Goal: Find specific page/section: Find specific page/section

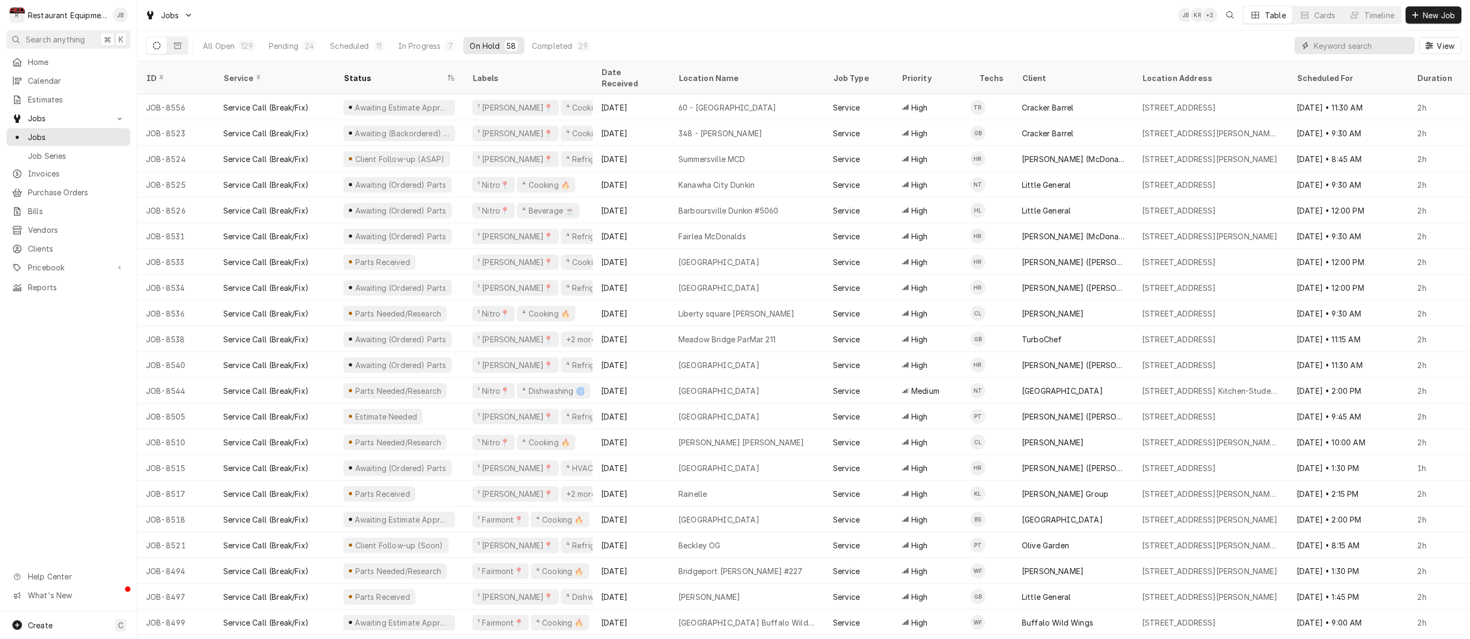
click at [1320, 47] on input "Dynamic Content Wrapper" at bounding box center [1361, 45] width 96 height 17
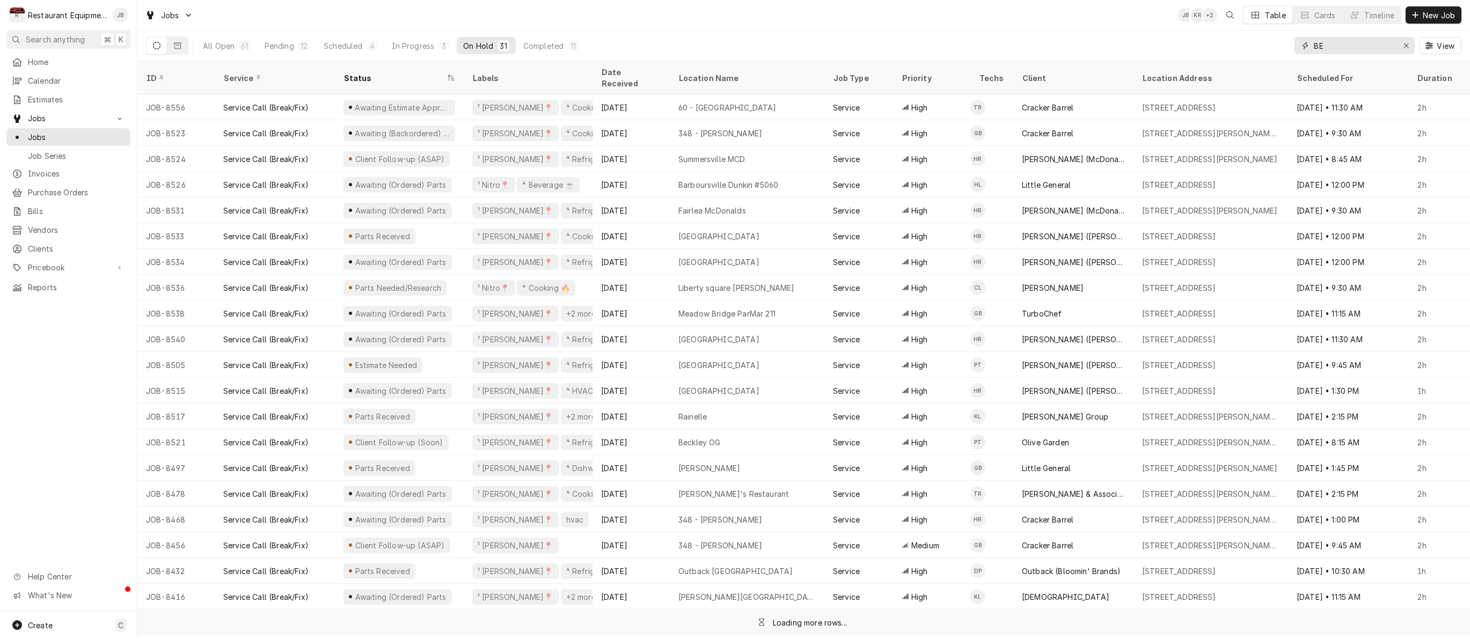
type input "B"
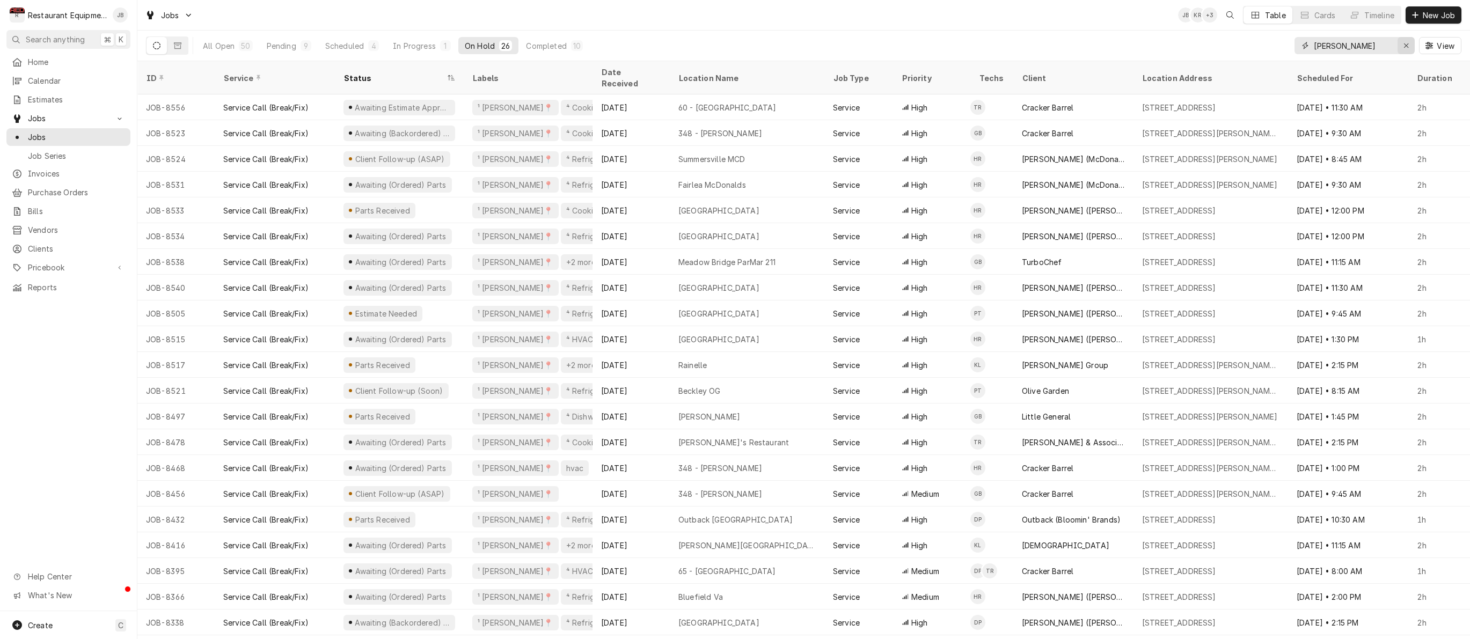
type input "[PERSON_NAME]"
click at [1408, 48] on icon "Erase input" at bounding box center [1406, 46] width 6 height 8
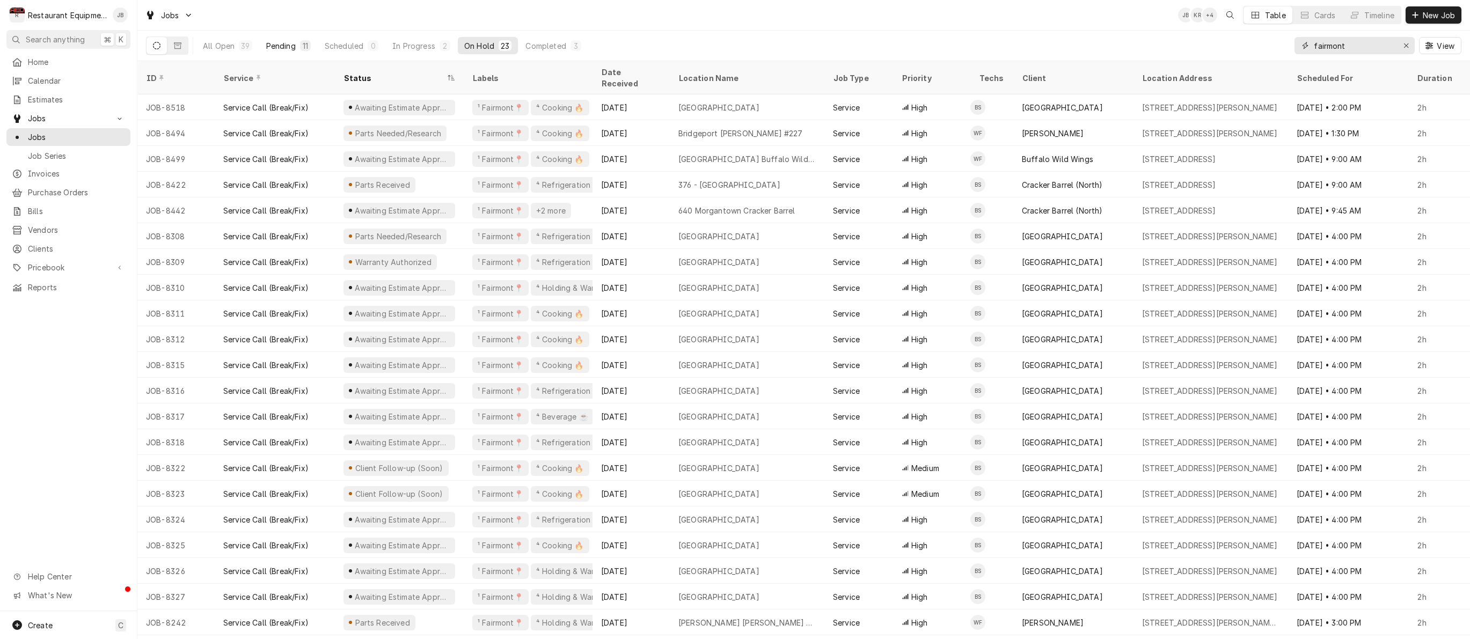
type input "fairmont"
click at [308, 45] on div "11" at bounding box center [305, 45] width 11 height 11
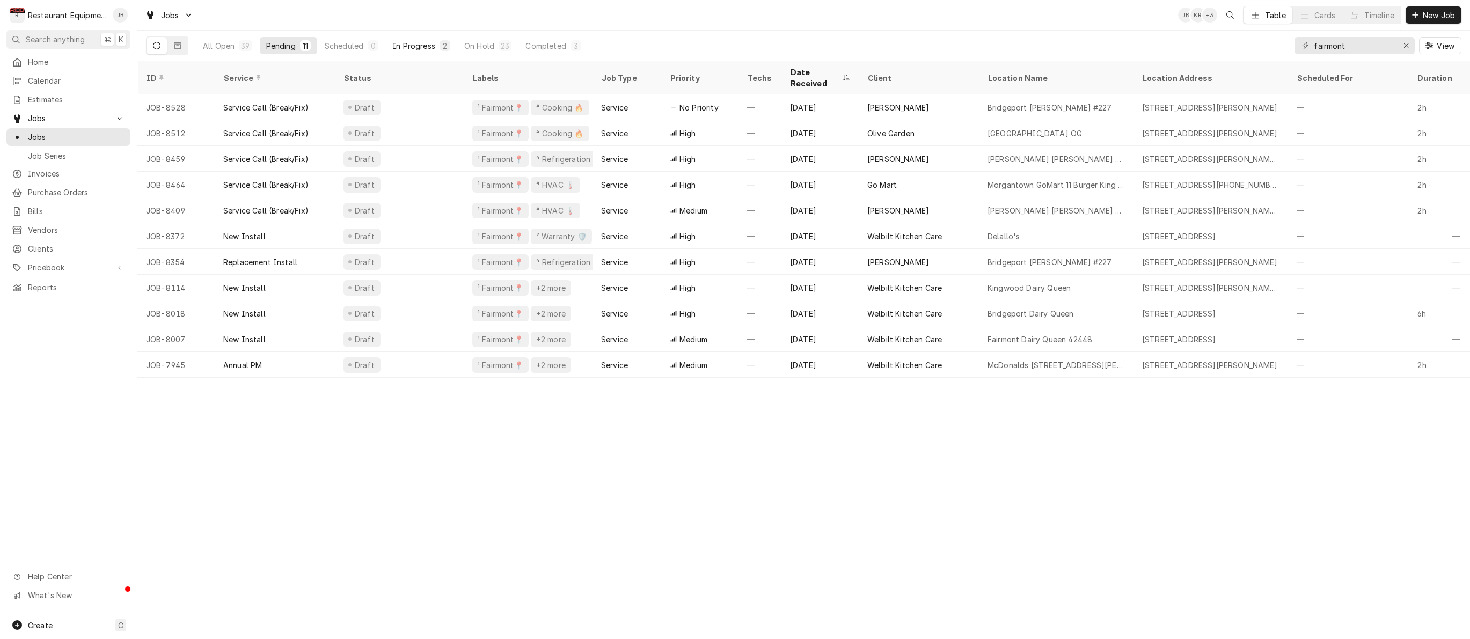
click at [417, 45] on div "In Progress" at bounding box center [413, 45] width 43 height 11
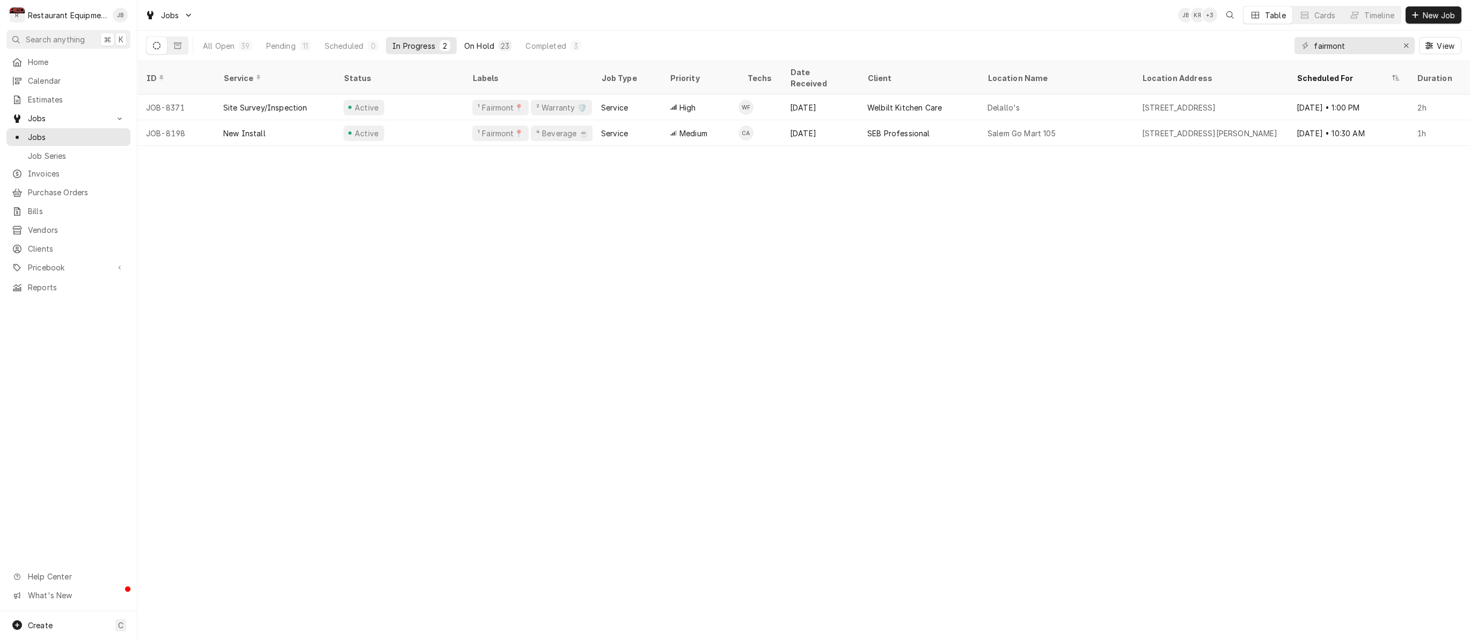
click at [481, 40] on button "On Hold 23" at bounding box center [488, 45] width 60 height 17
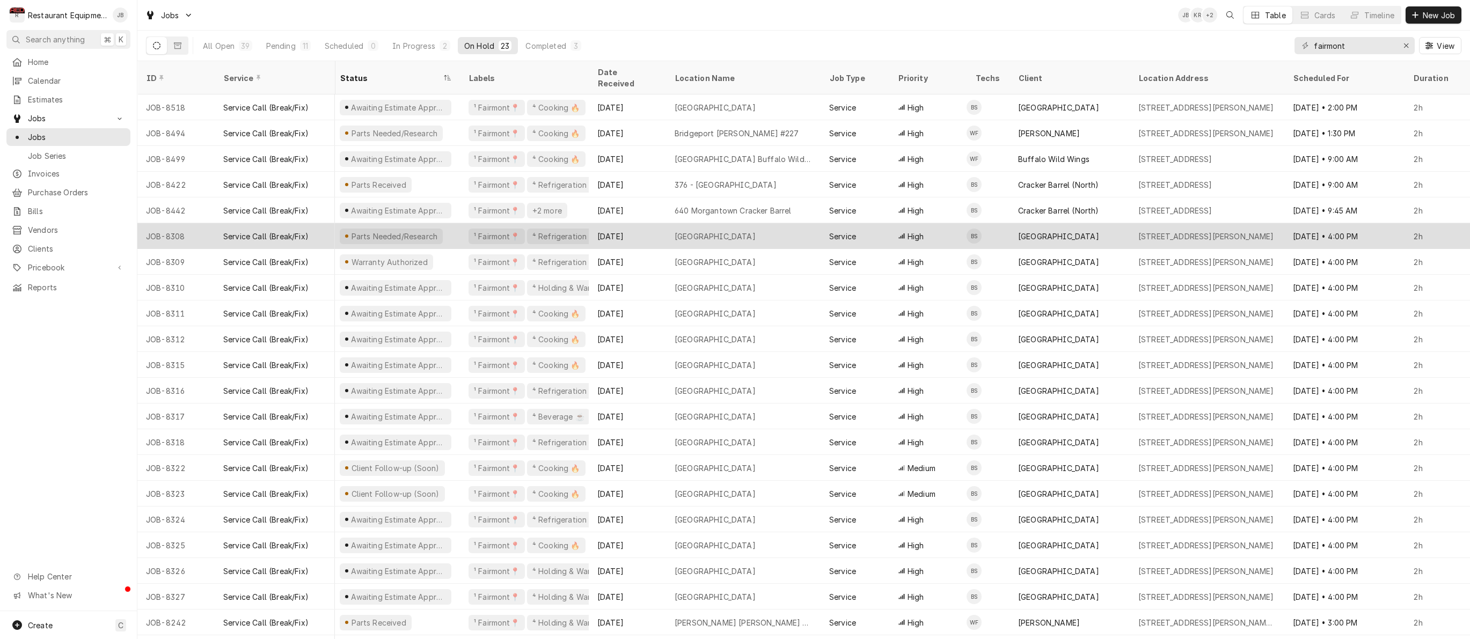
scroll to position [0, 4]
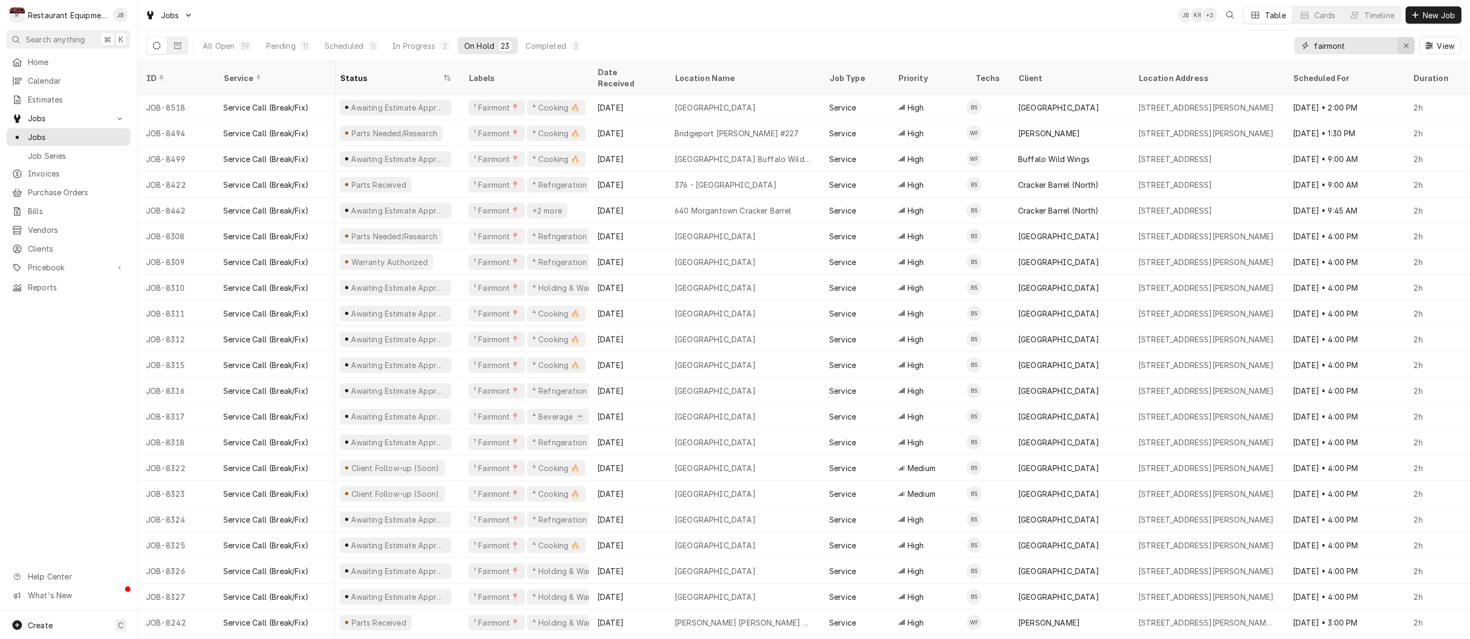
click at [1403, 45] on icon "Erase input" at bounding box center [1406, 46] width 6 height 8
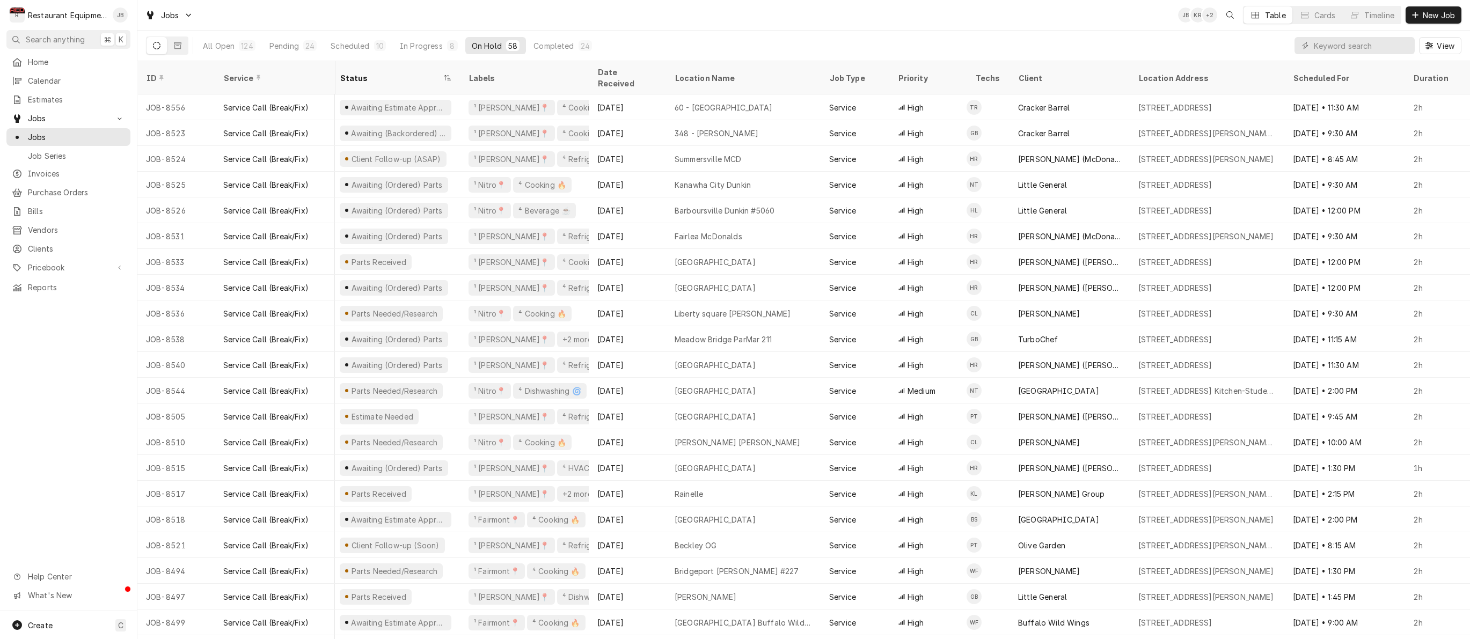
click at [489, 43] on div "On Hold" at bounding box center [487, 45] width 30 height 11
click at [428, 47] on div "In Progress" at bounding box center [421, 45] width 43 height 11
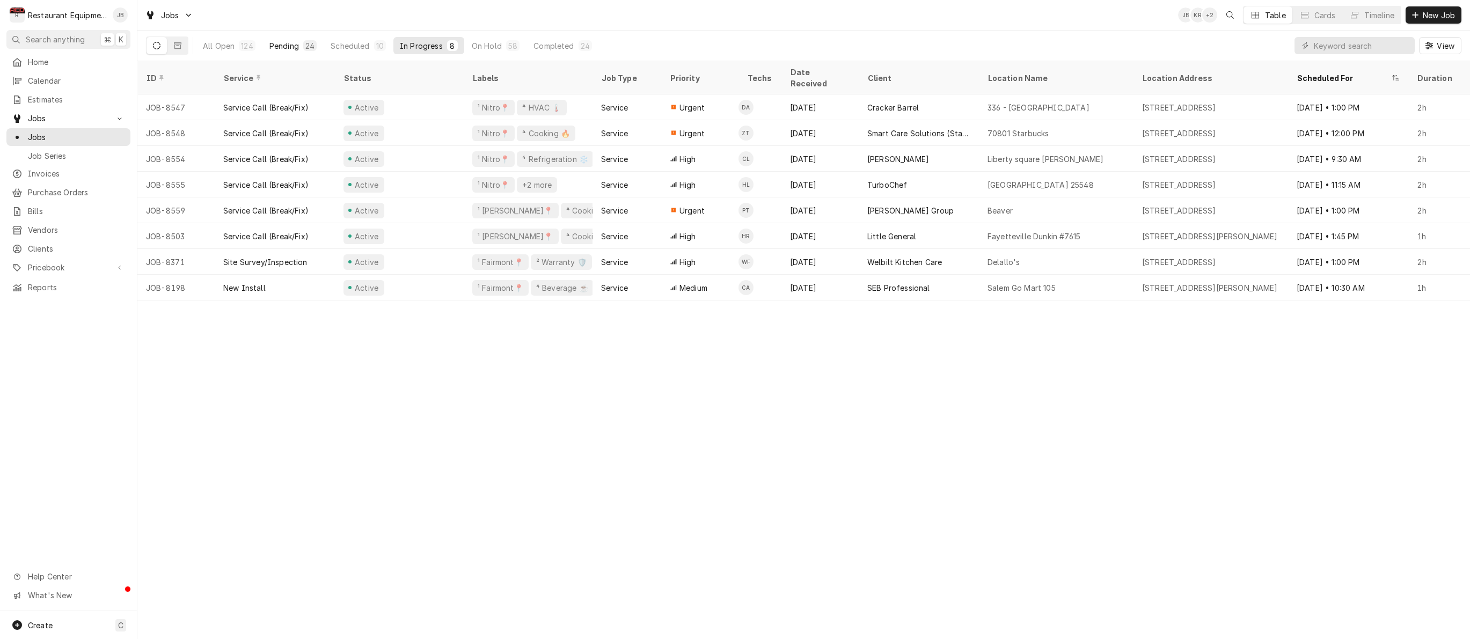
click at [304, 45] on div "24" at bounding box center [309, 45] width 13 height 11
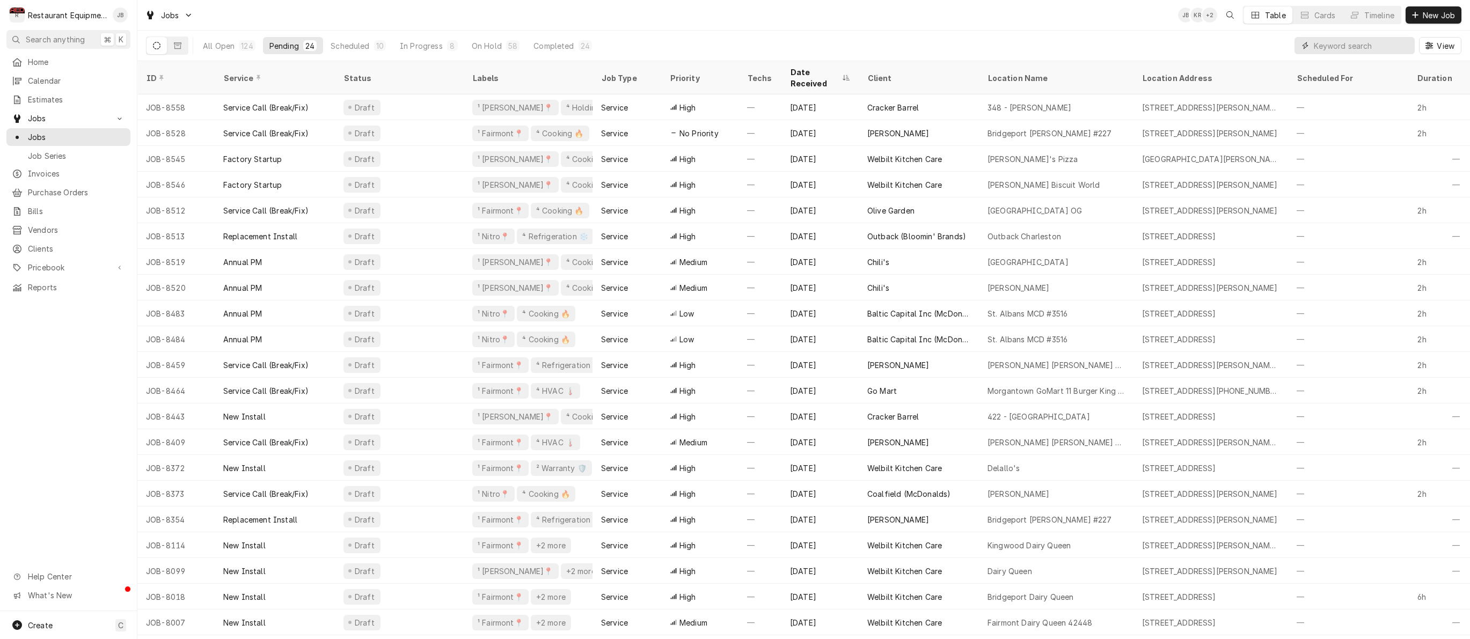
click at [1331, 46] on input "Dynamic Content Wrapper" at bounding box center [1361, 45] width 96 height 17
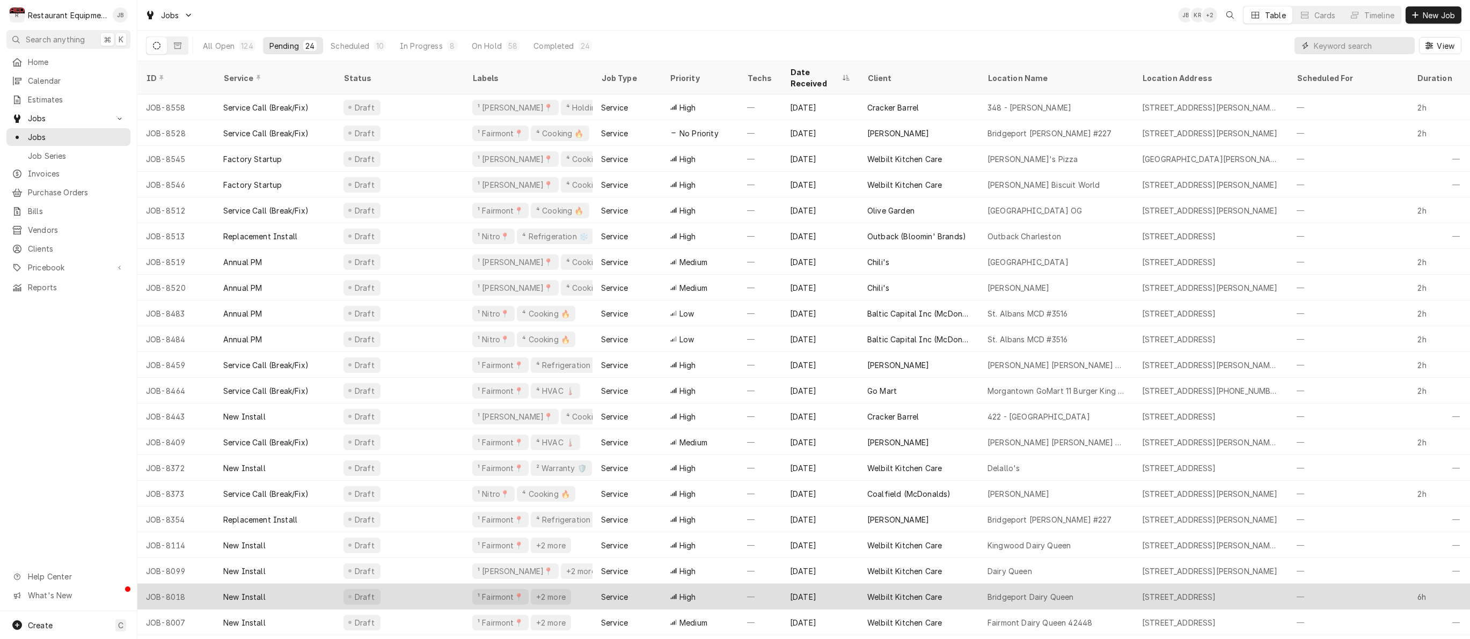
scroll to position [0, 0]
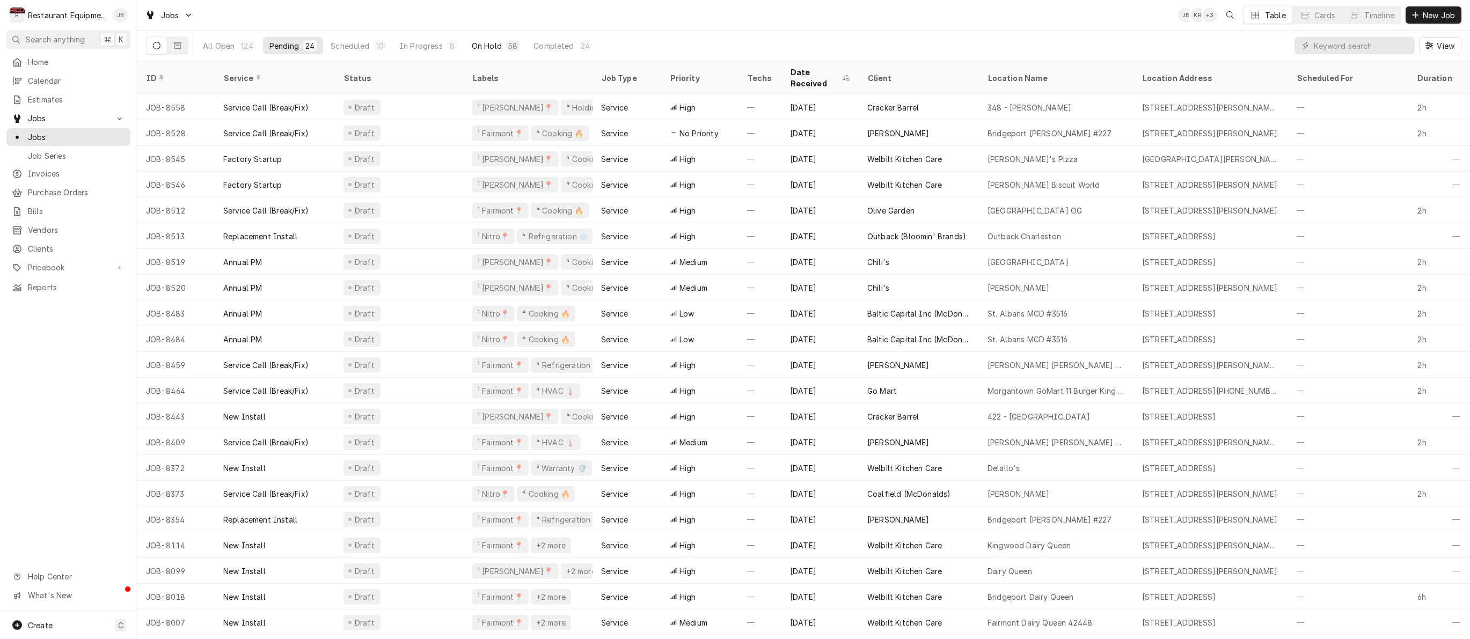
click at [508, 51] on button "On Hold 58" at bounding box center [495, 45] width 61 height 17
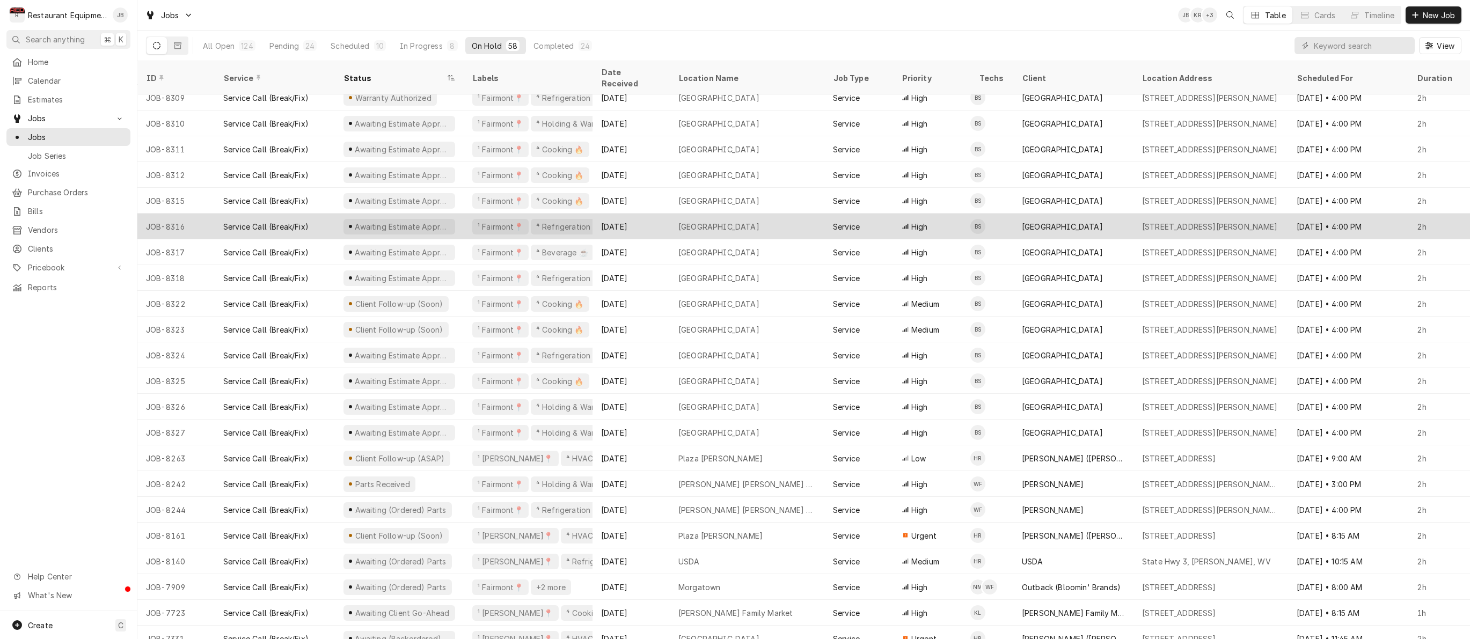
scroll to position [936, 0]
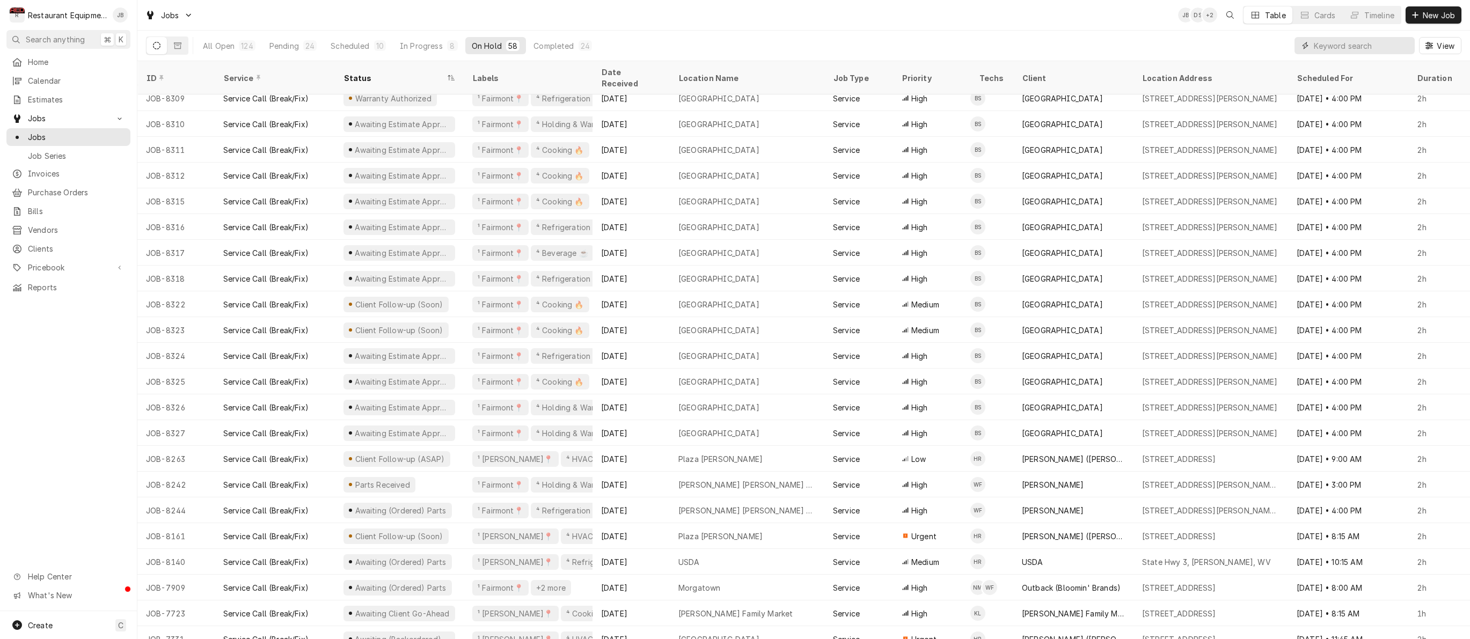
click at [1374, 45] on input "Dynamic Content Wrapper" at bounding box center [1361, 45] width 96 height 17
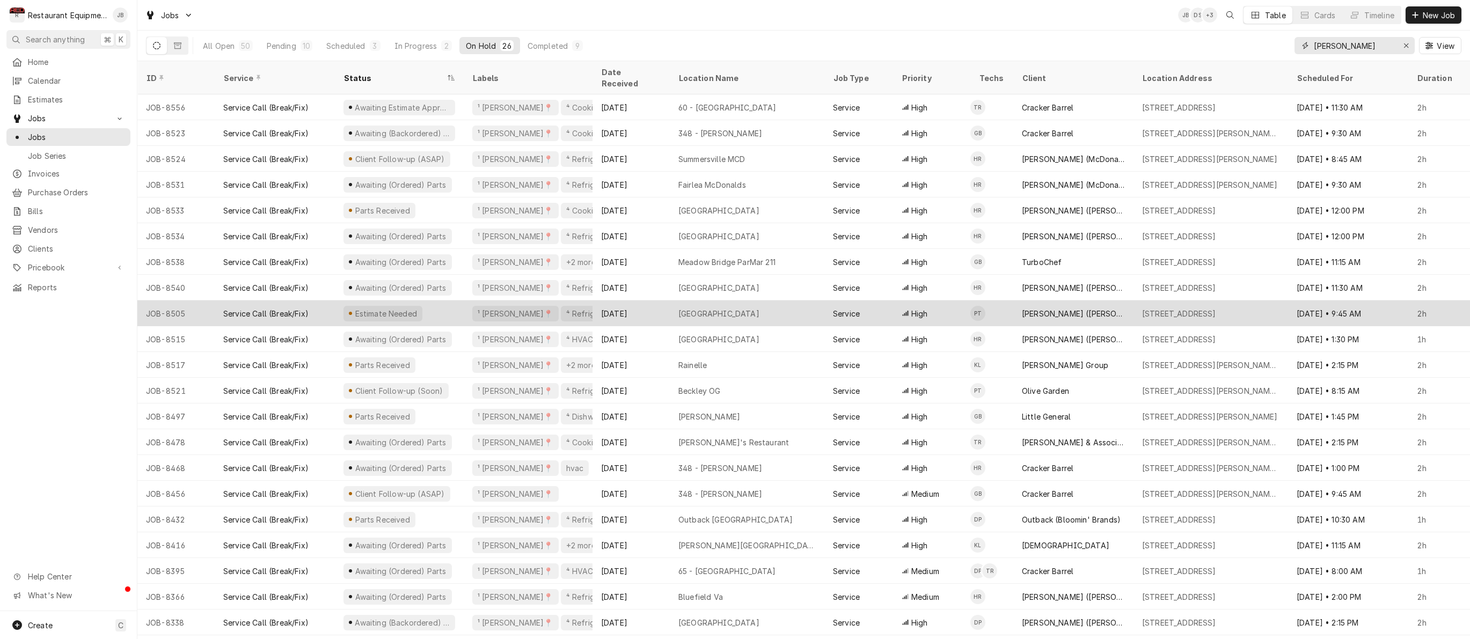
scroll to position [0, 0]
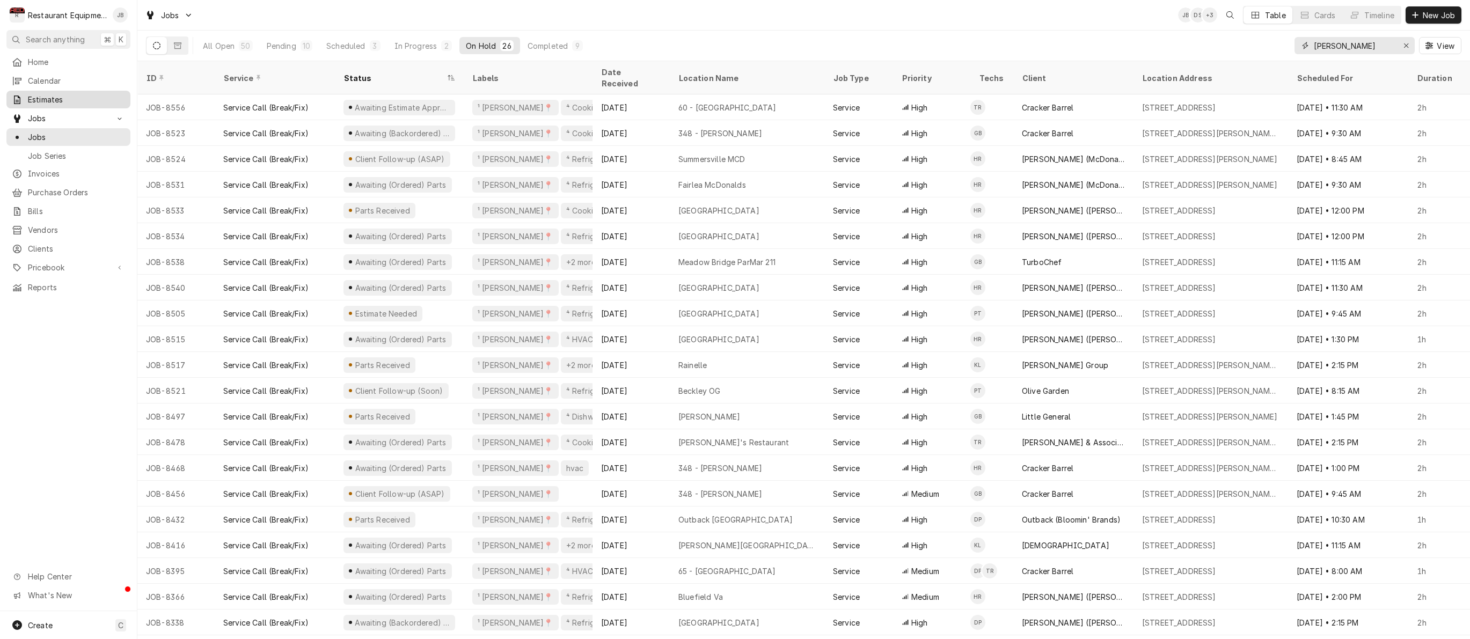
type input "[PERSON_NAME]"
click at [100, 98] on span "Estimates" at bounding box center [76, 99] width 97 height 11
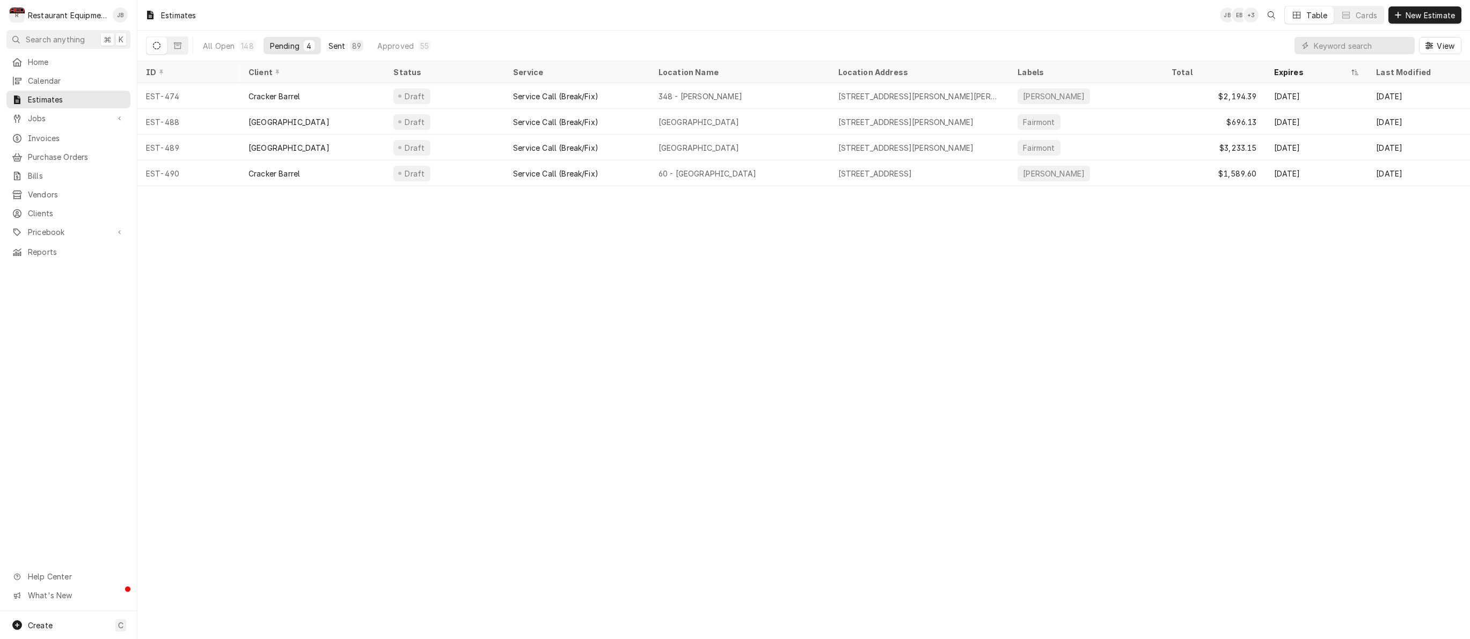
click at [342, 45] on div "Sent" at bounding box center [336, 45] width 17 height 11
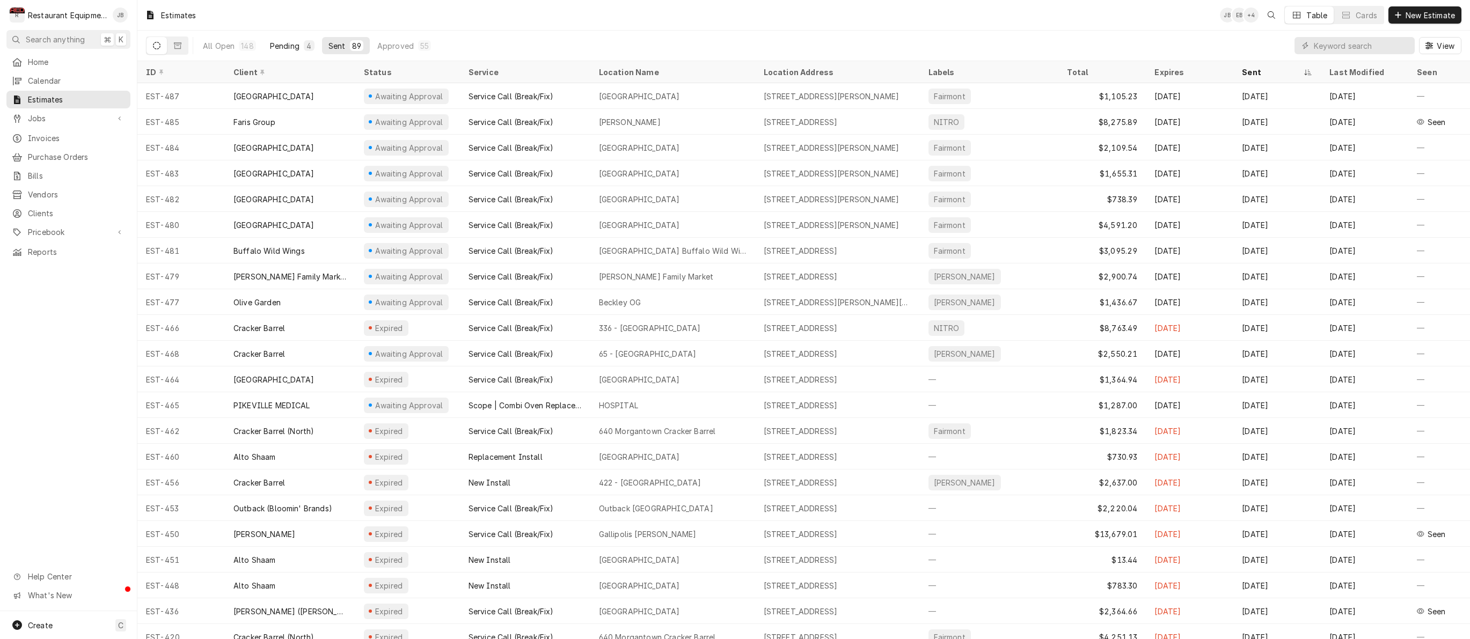
click at [285, 43] on div "Pending" at bounding box center [285, 45] width 30 height 11
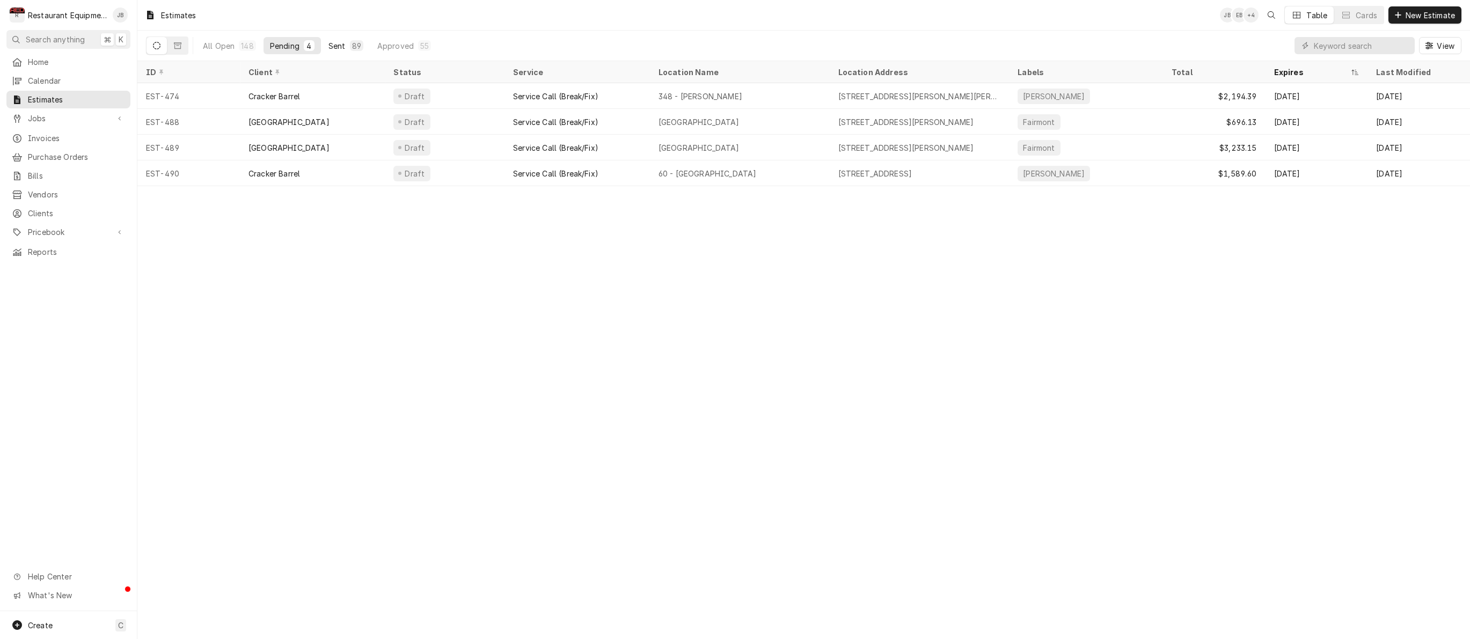
click at [342, 41] on div "Sent" at bounding box center [336, 45] width 17 height 11
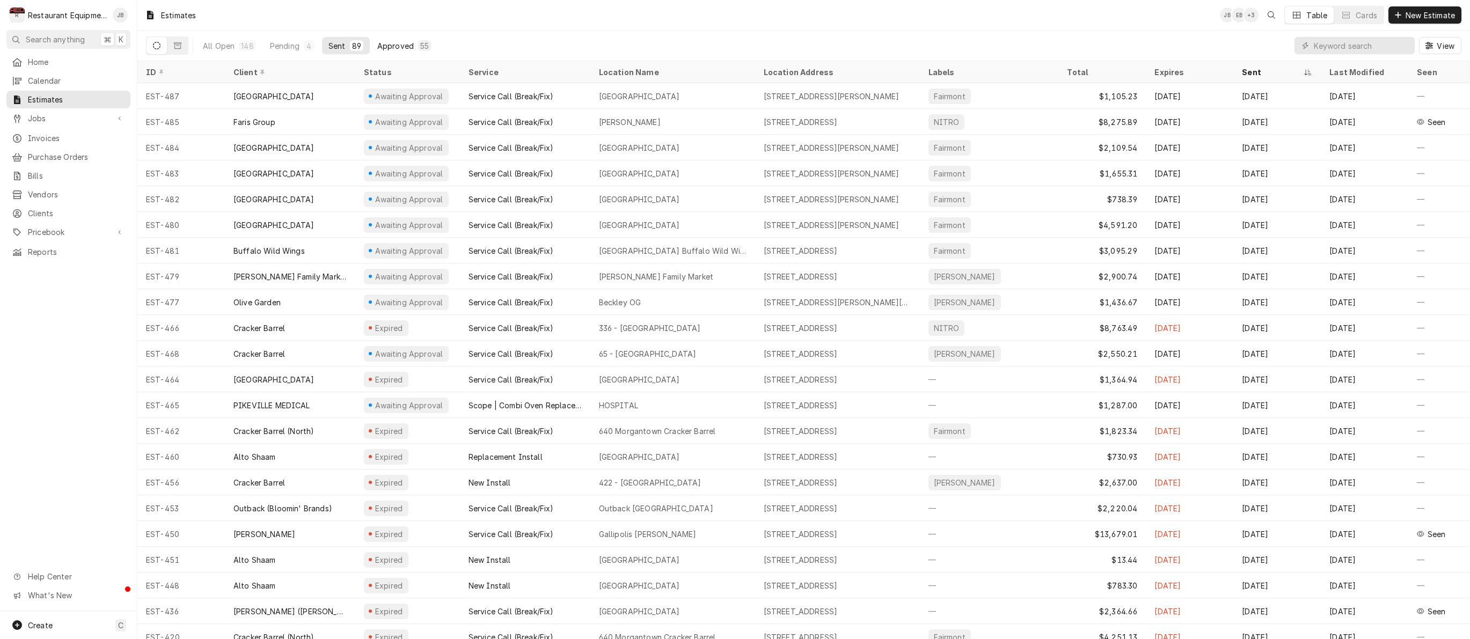
drag, startPoint x: 401, startPoint y: 32, endPoint x: 398, endPoint y: 47, distance: 15.9
click at [401, 32] on div "All Open 148 Pending 4 Sent 89 Approved 55" at bounding box center [316, 46] width 241 height 30
click at [227, 49] on div "All Open" at bounding box center [219, 45] width 32 height 11
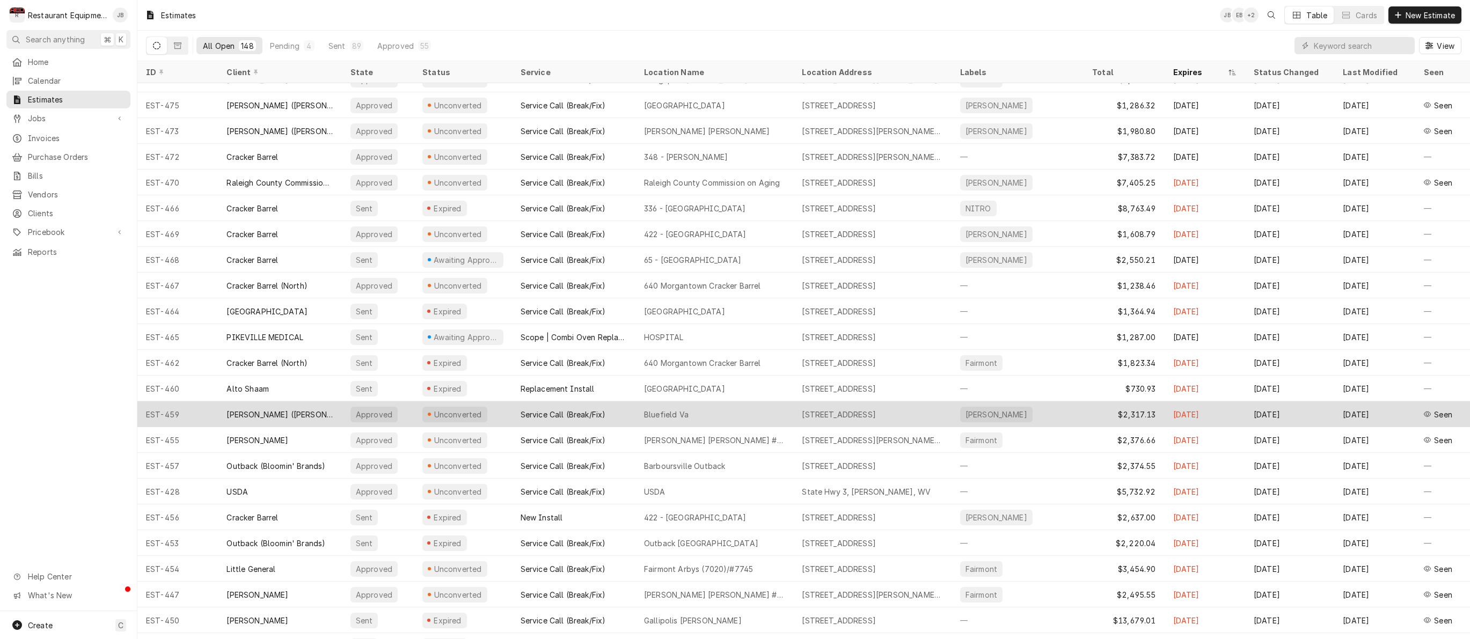
click at [751, 410] on div "Bluefield Va" at bounding box center [714, 414] width 158 height 26
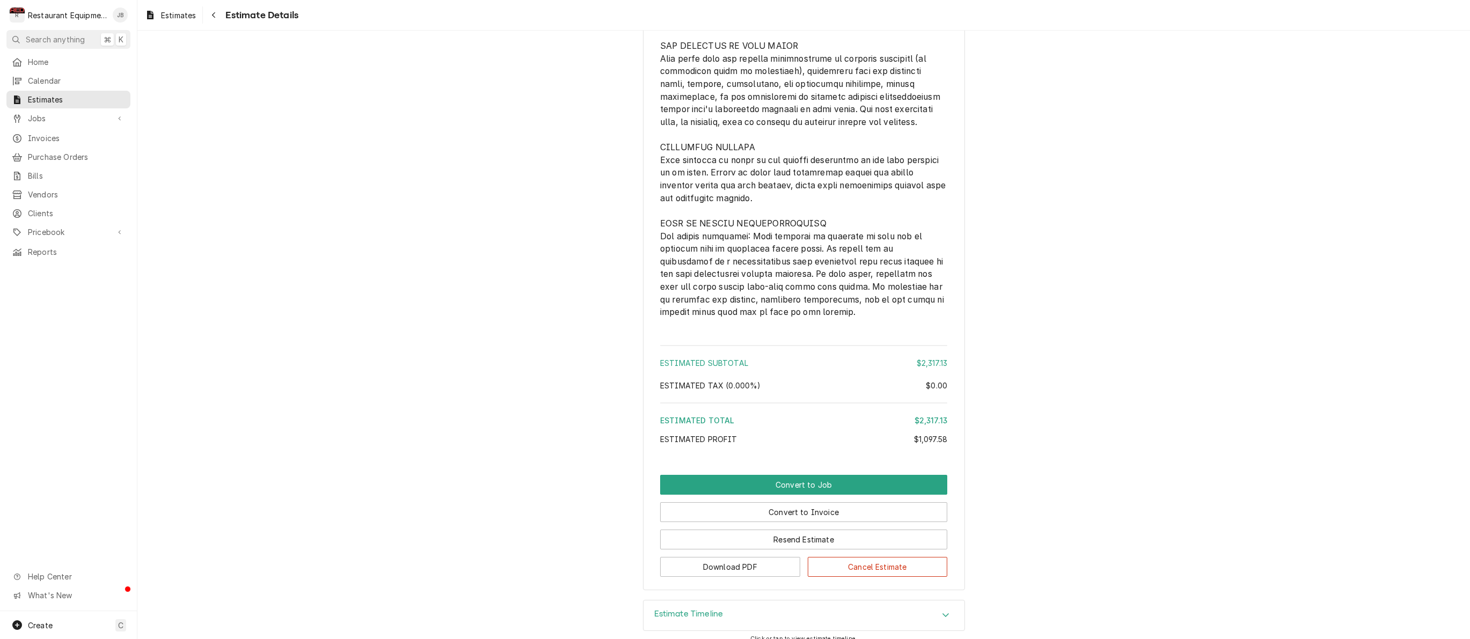
scroll to position [2453, 0]
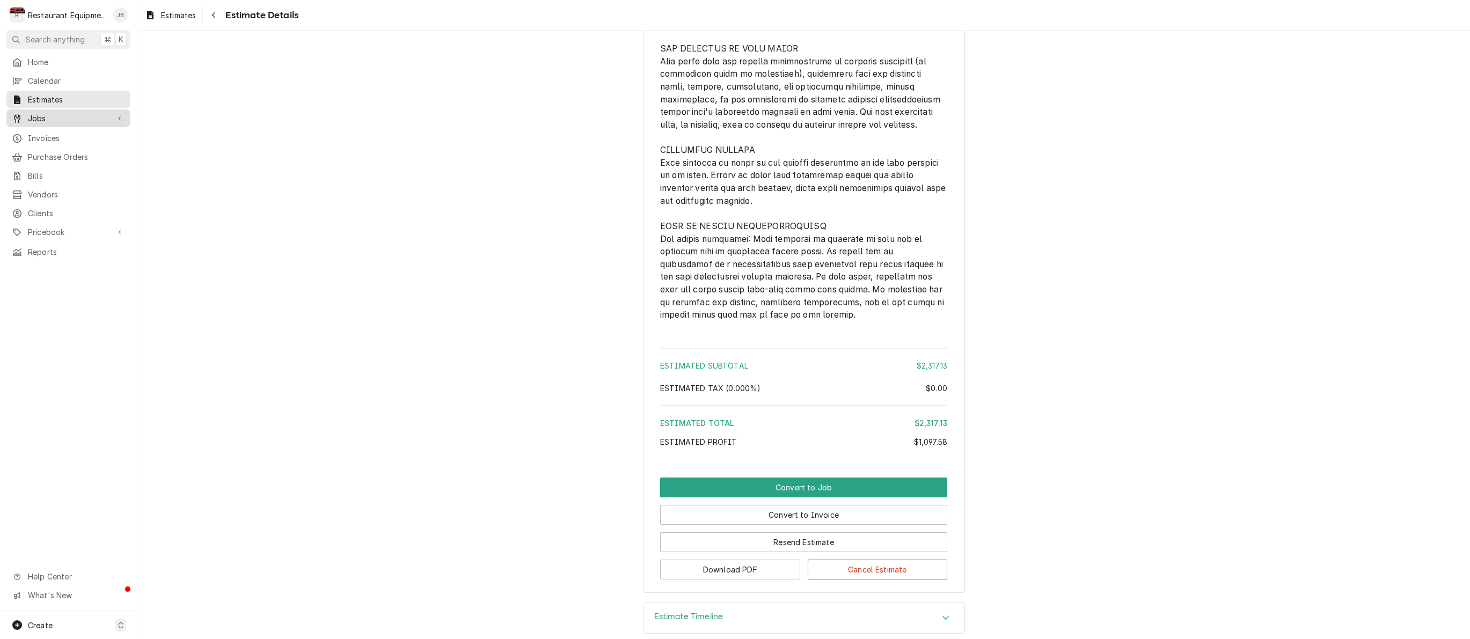
click at [35, 121] on link "Jobs" at bounding box center [68, 118] width 124 height 18
click at [38, 136] on span "Jobs" at bounding box center [76, 136] width 97 height 11
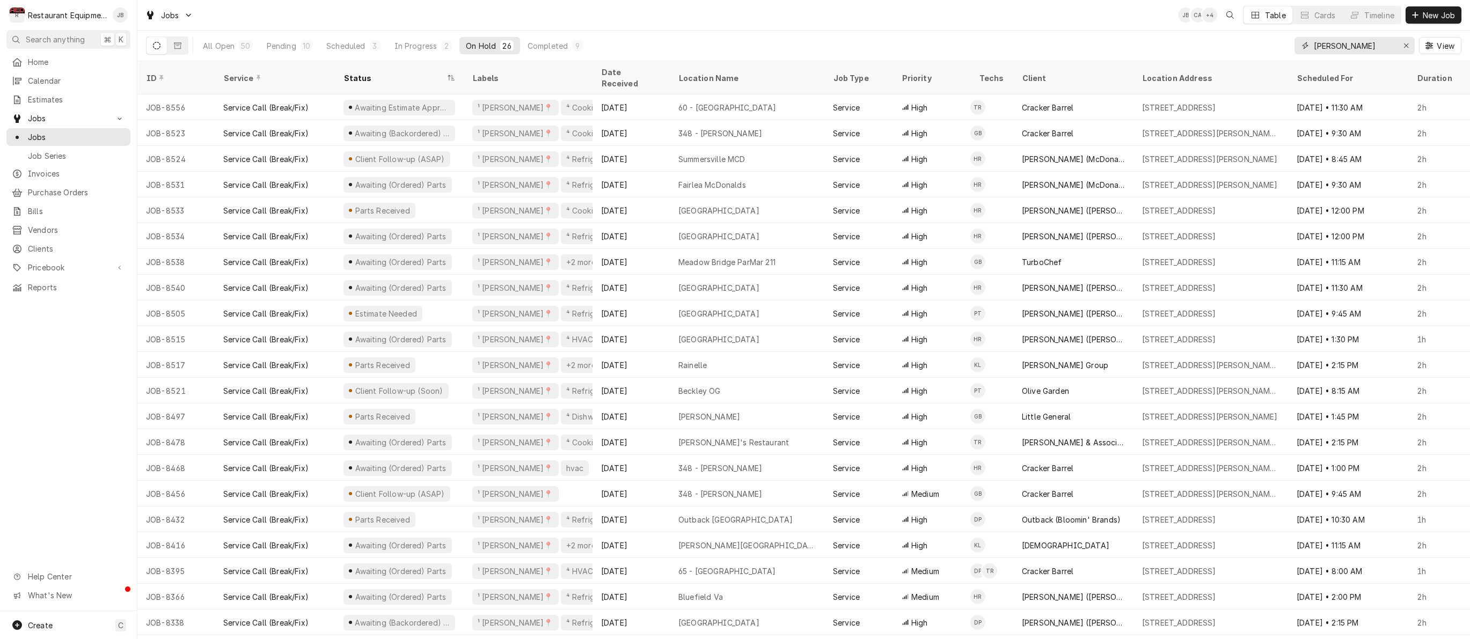
click at [1406, 42] on icon "Erase input" at bounding box center [1406, 46] width 6 height 8
type input "[PERSON_NAME]"
click at [295, 40] on div "Pending" at bounding box center [282, 45] width 30 height 11
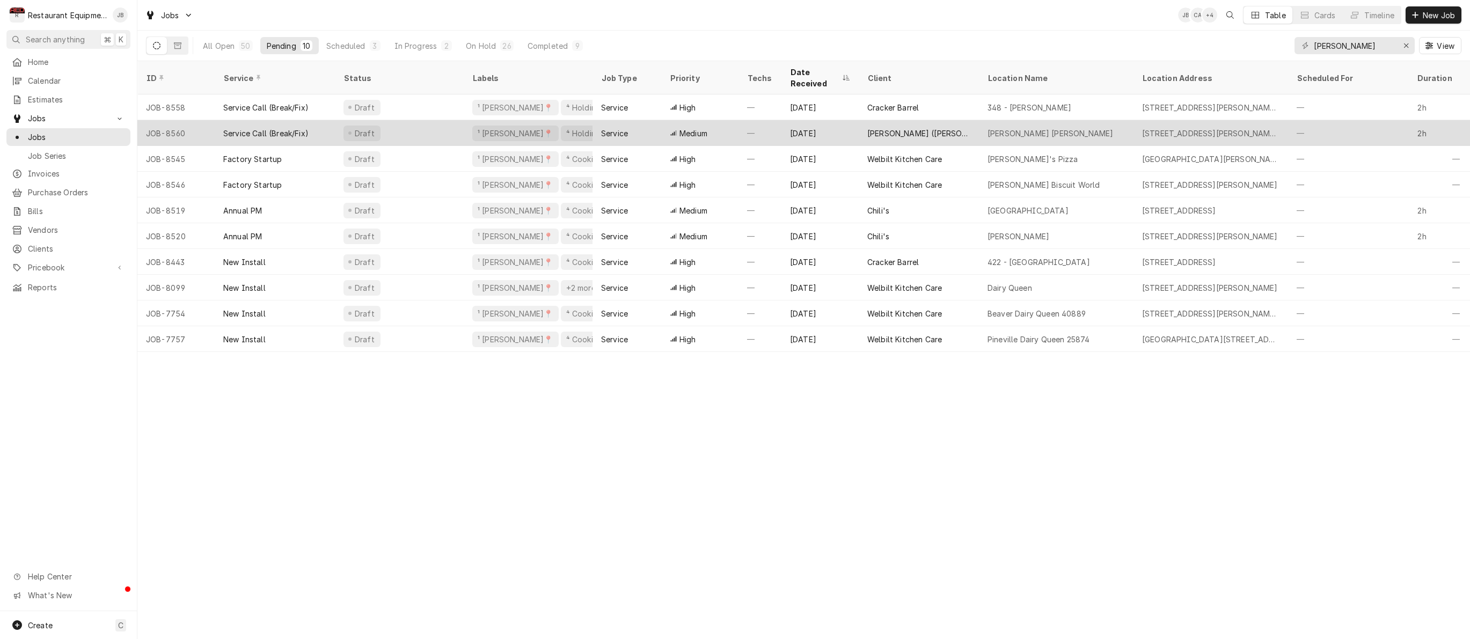
click at [738, 120] on div "—" at bounding box center [759, 133] width 43 height 26
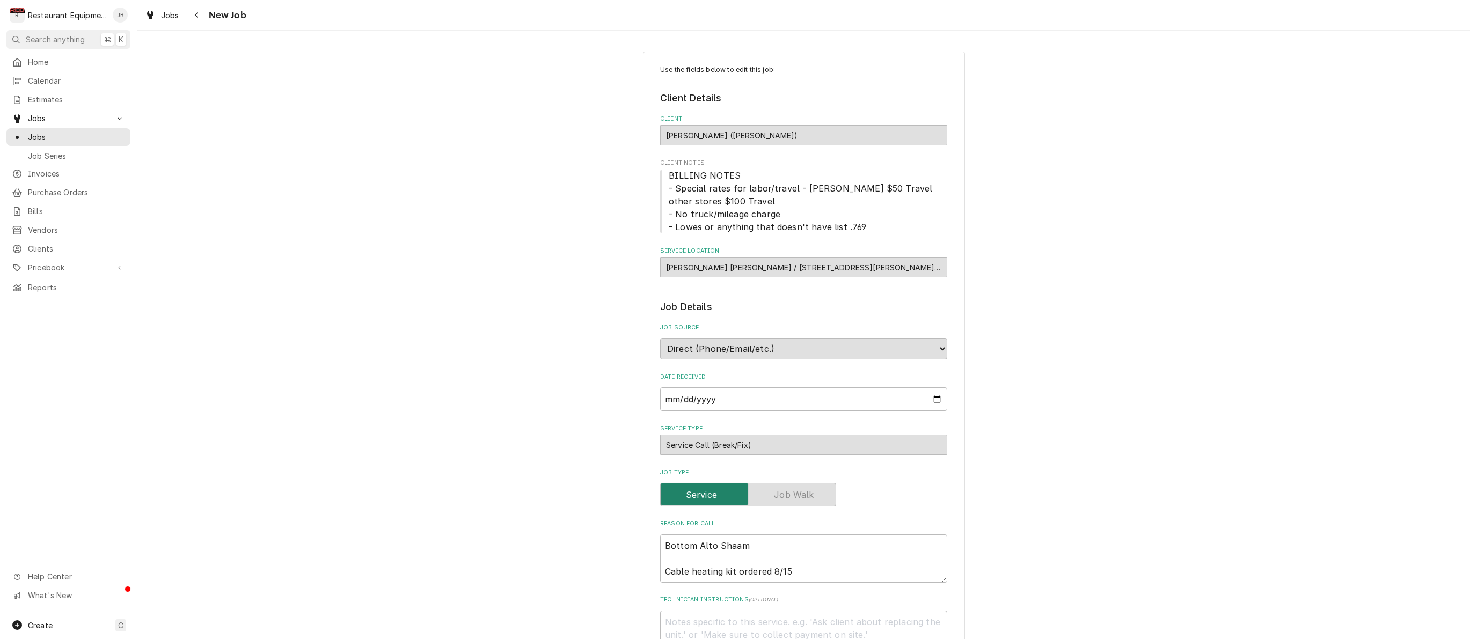
type textarea "x"
click at [204, 17] on button "Navigate back" at bounding box center [196, 14] width 17 height 17
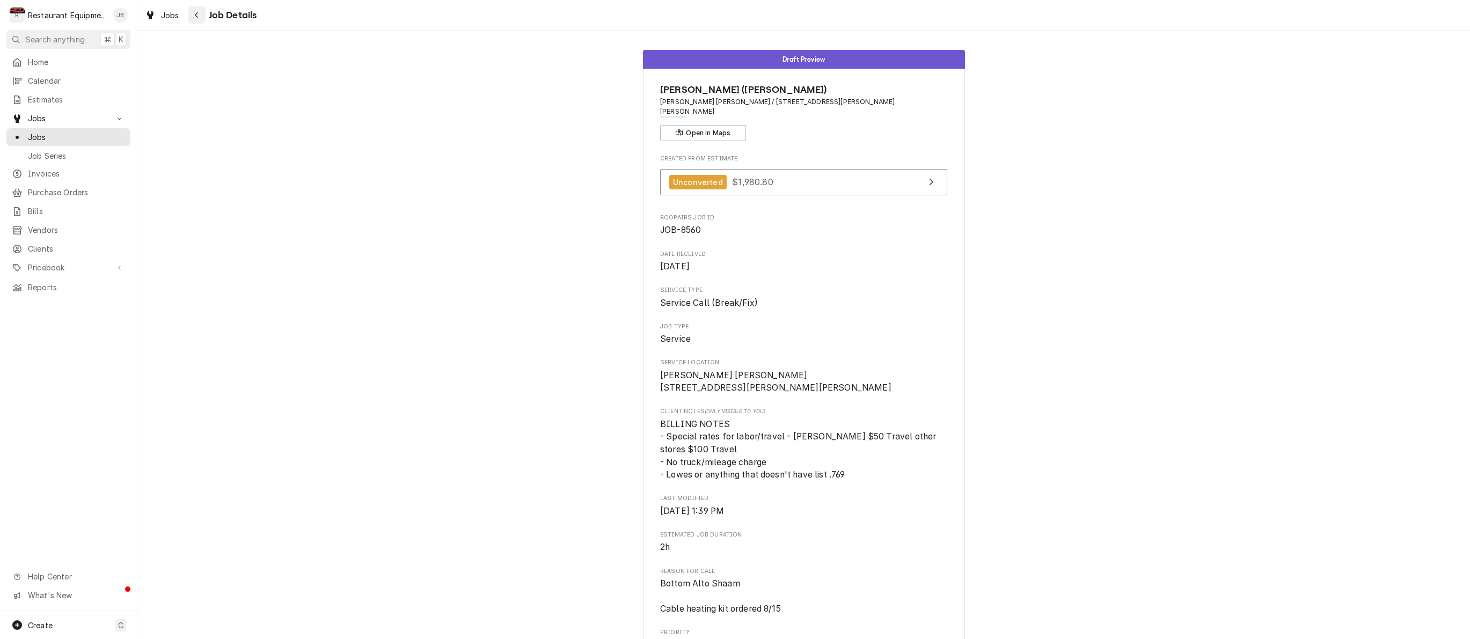
click at [200, 20] on button "Navigate back" at bounding box center [196, 14] width 17 height 17
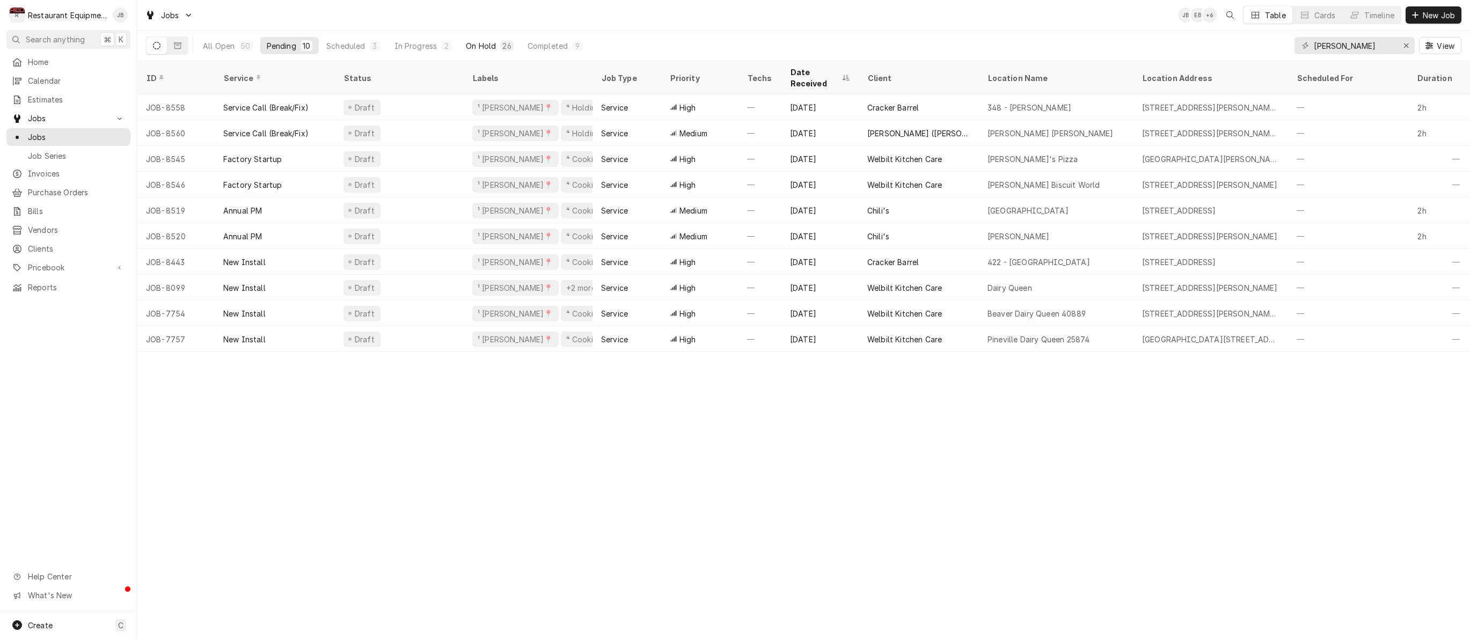
click at [496, 46] on button "On Hold 26" at bounding box center [489, 45] width 60 height 17
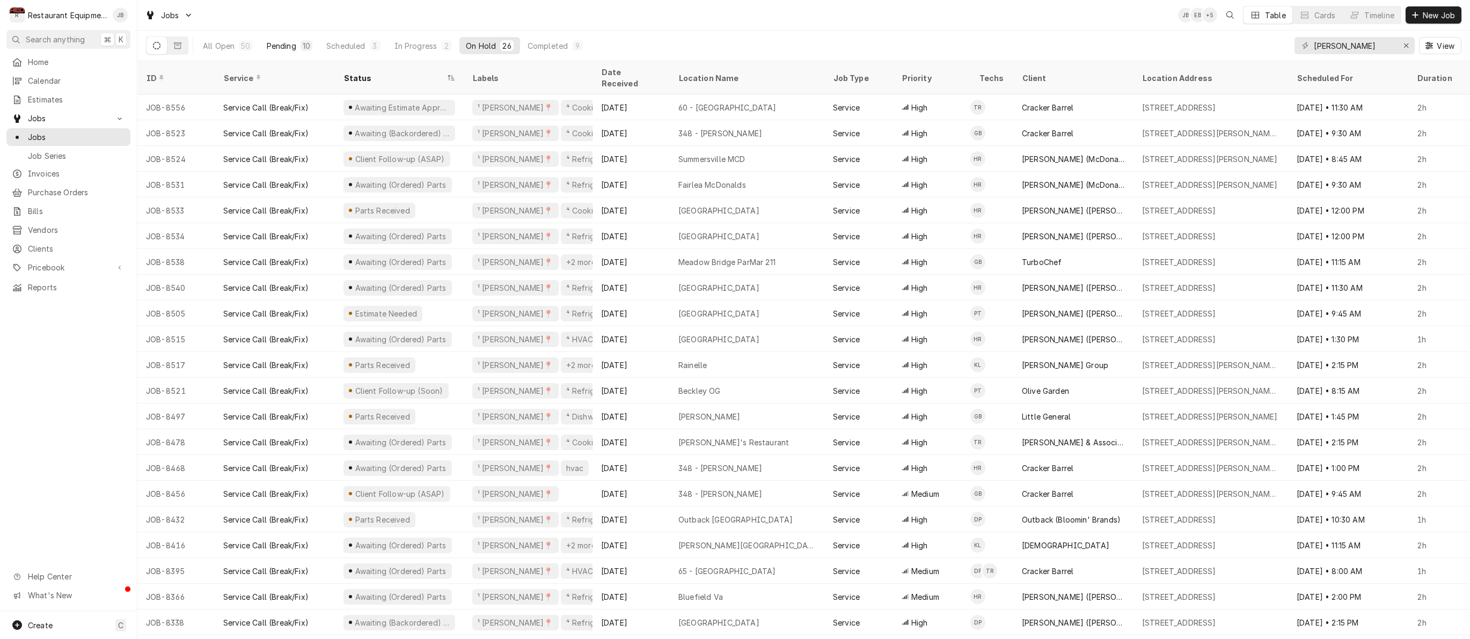
scroll to position [0, 1]
click at [285, 44] on div "Pending" at bounding box center [282, 45] width 30 height 11
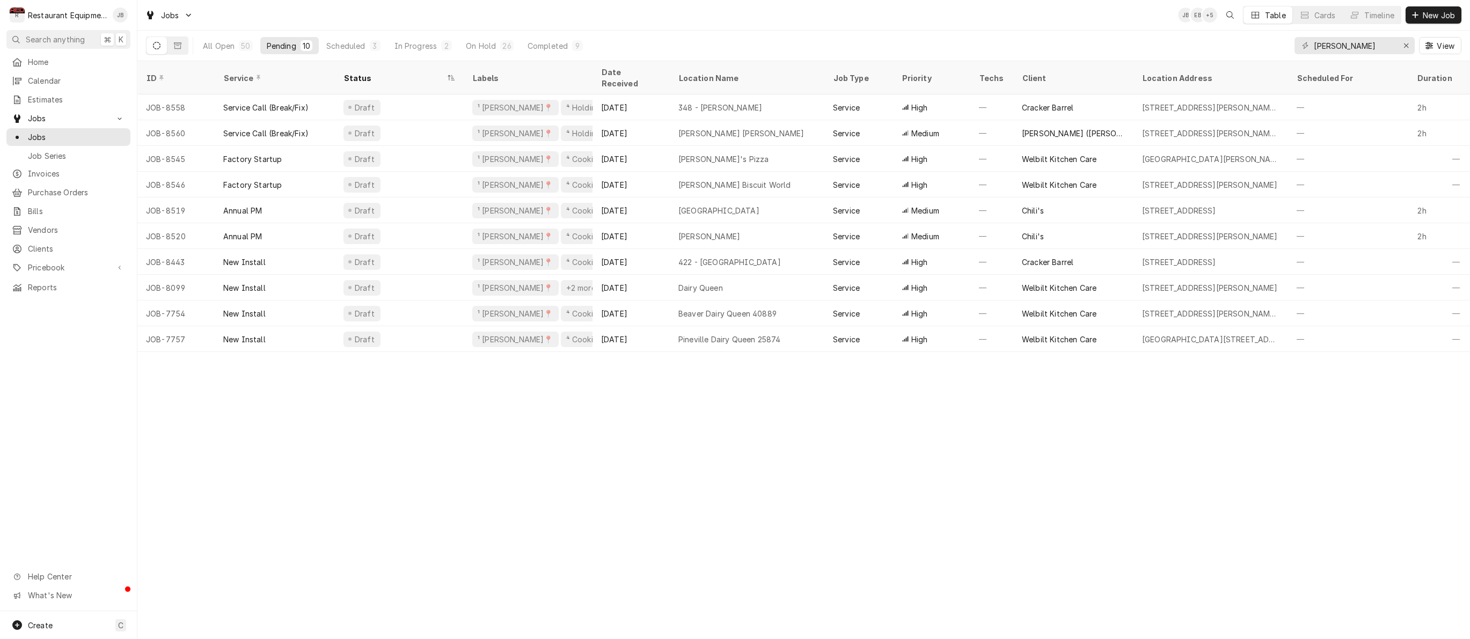
scroll to position [0, 0]
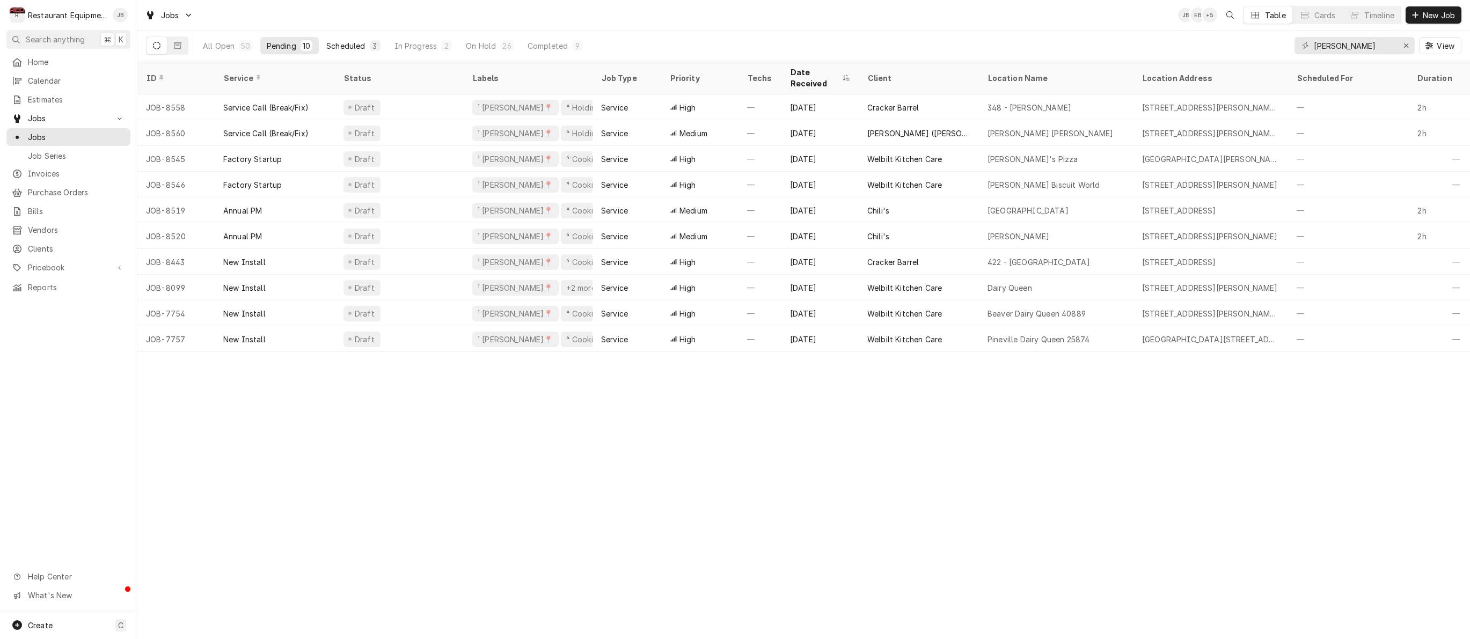
click at [362, 47] on div "Scheduled" at bounding box center [345, 45] width 39 height 11
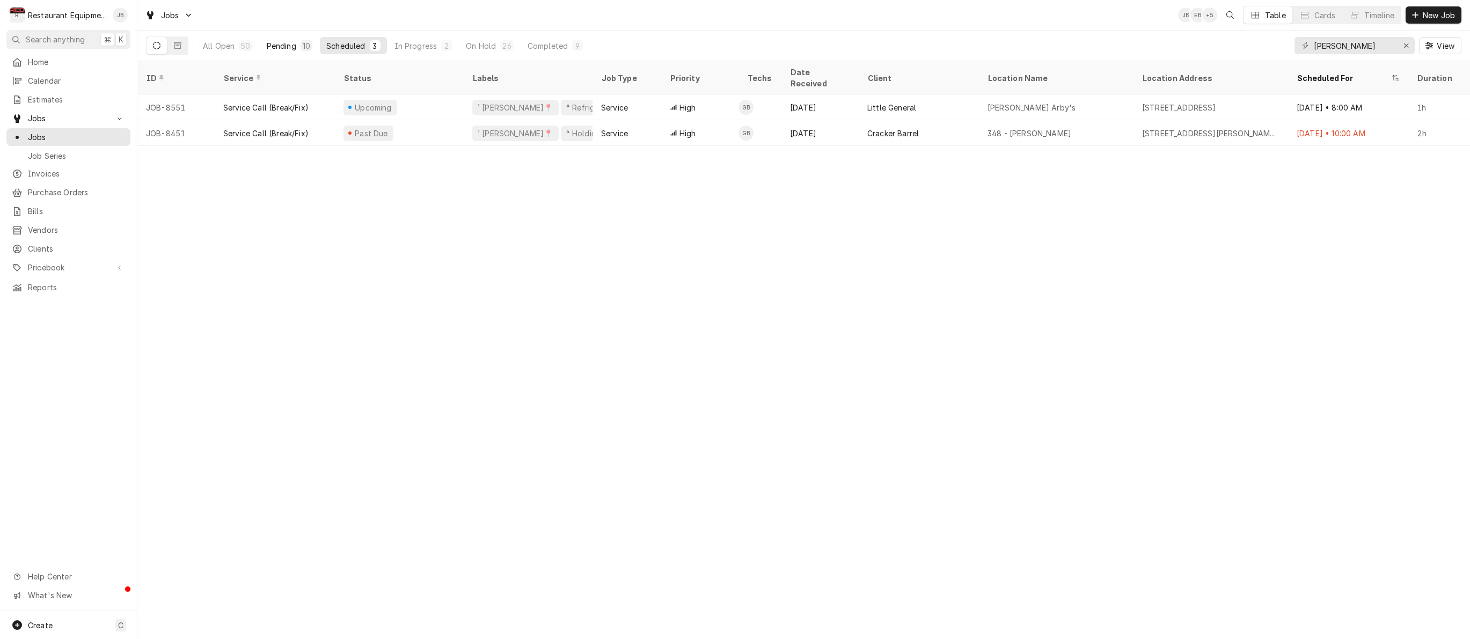
click at [285, 44] on div "Pending" at bounding box center [282, 45] width 30 height 11
